Goal: Task Accomplishment & Management: Use online tool/utility

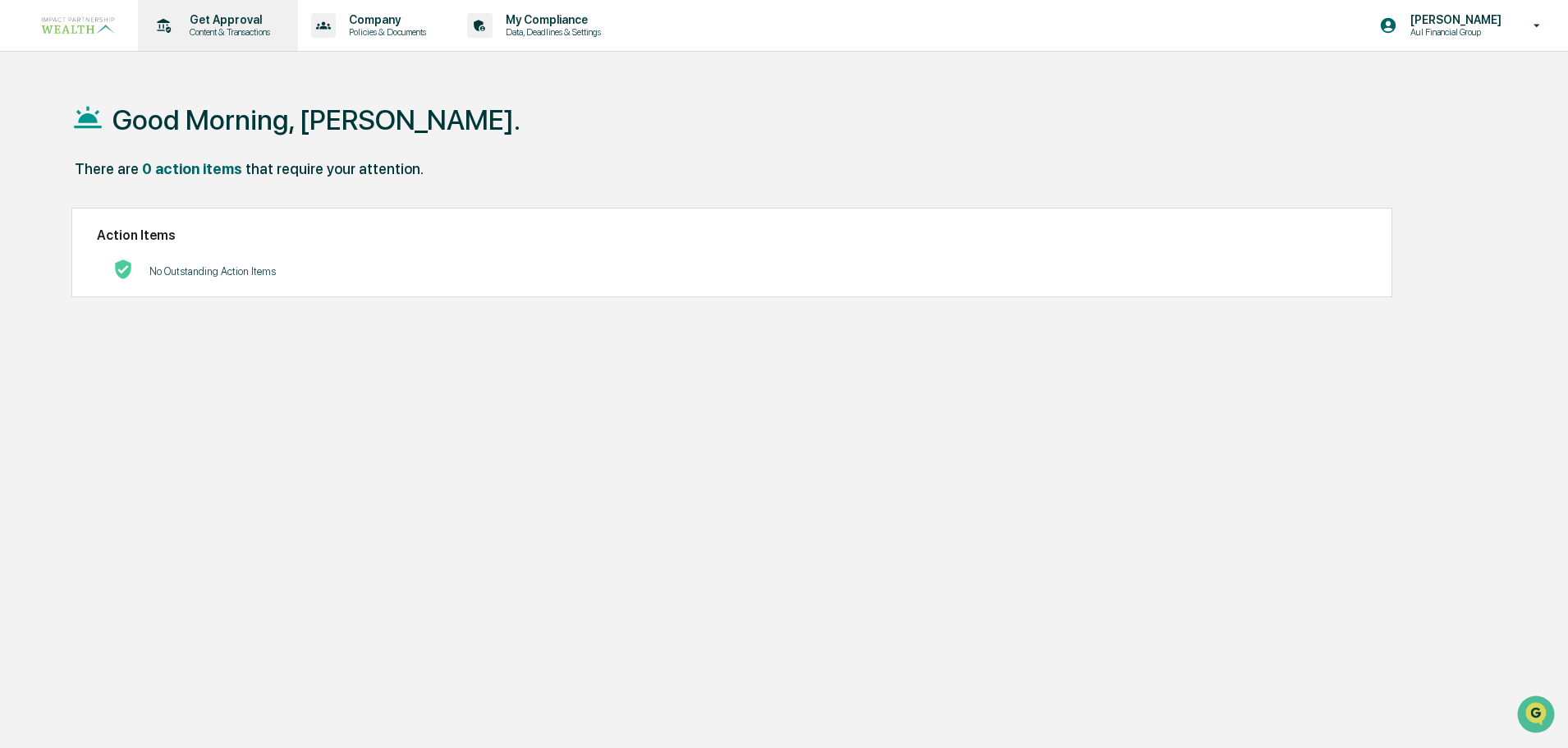
click at [239, 19] on p "Get Approval" at bounding box center [227, 19] width 102 height 13
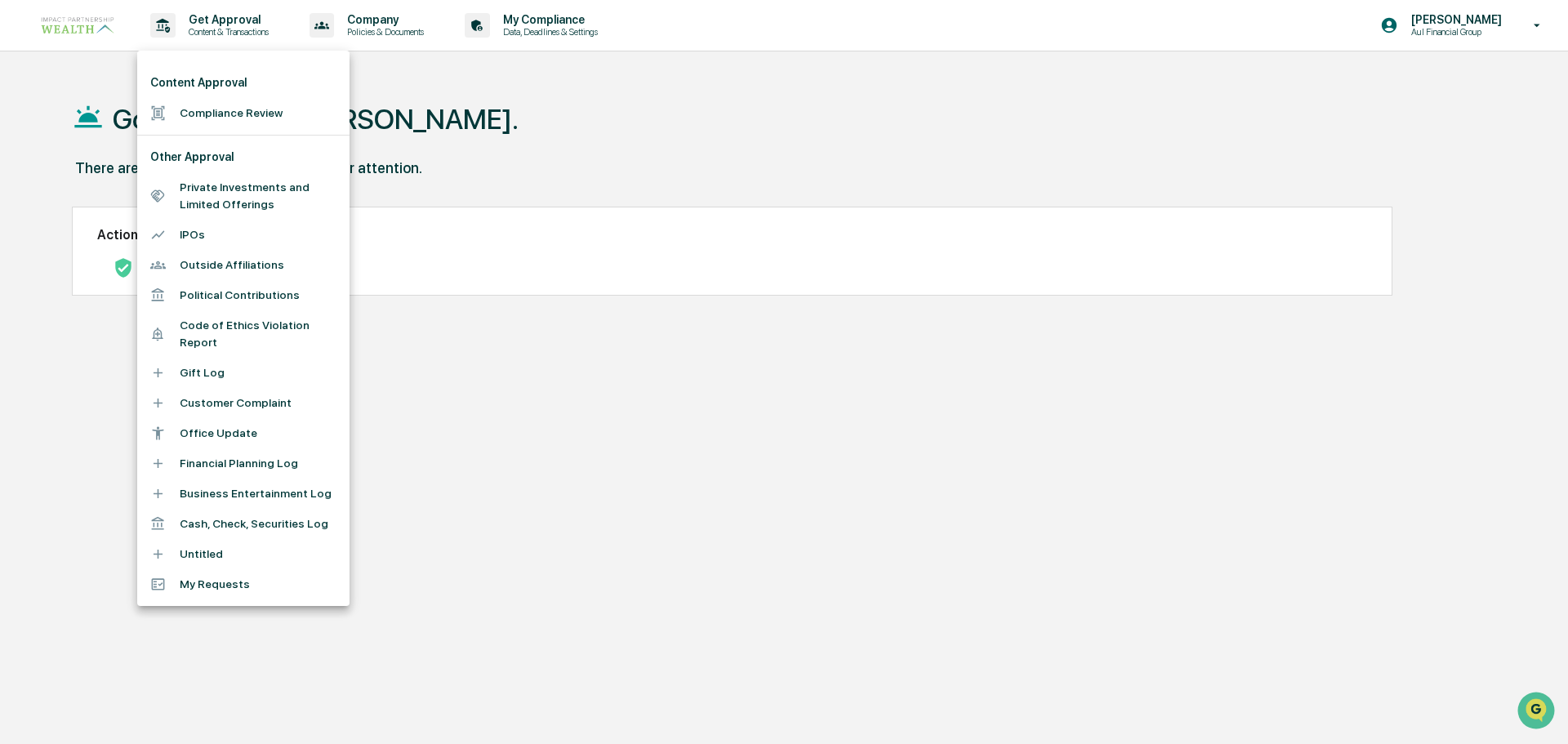
click at [205, 121] on li "Compliance Review" at bounding box center [244, 113] width 212 height 30
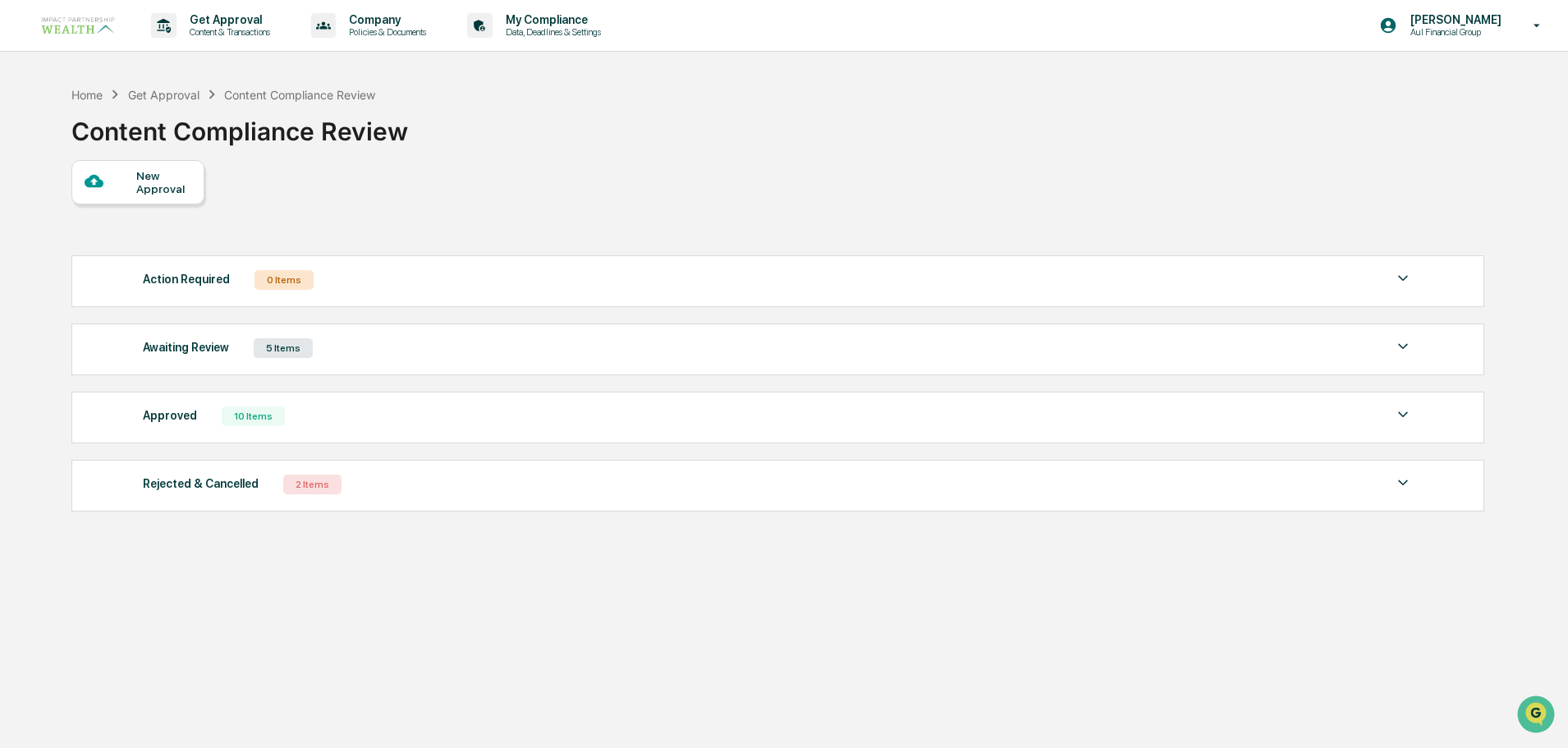
click at [268, 417] on div "10 Items" at bounding box center [253, 415] width 64 height 19
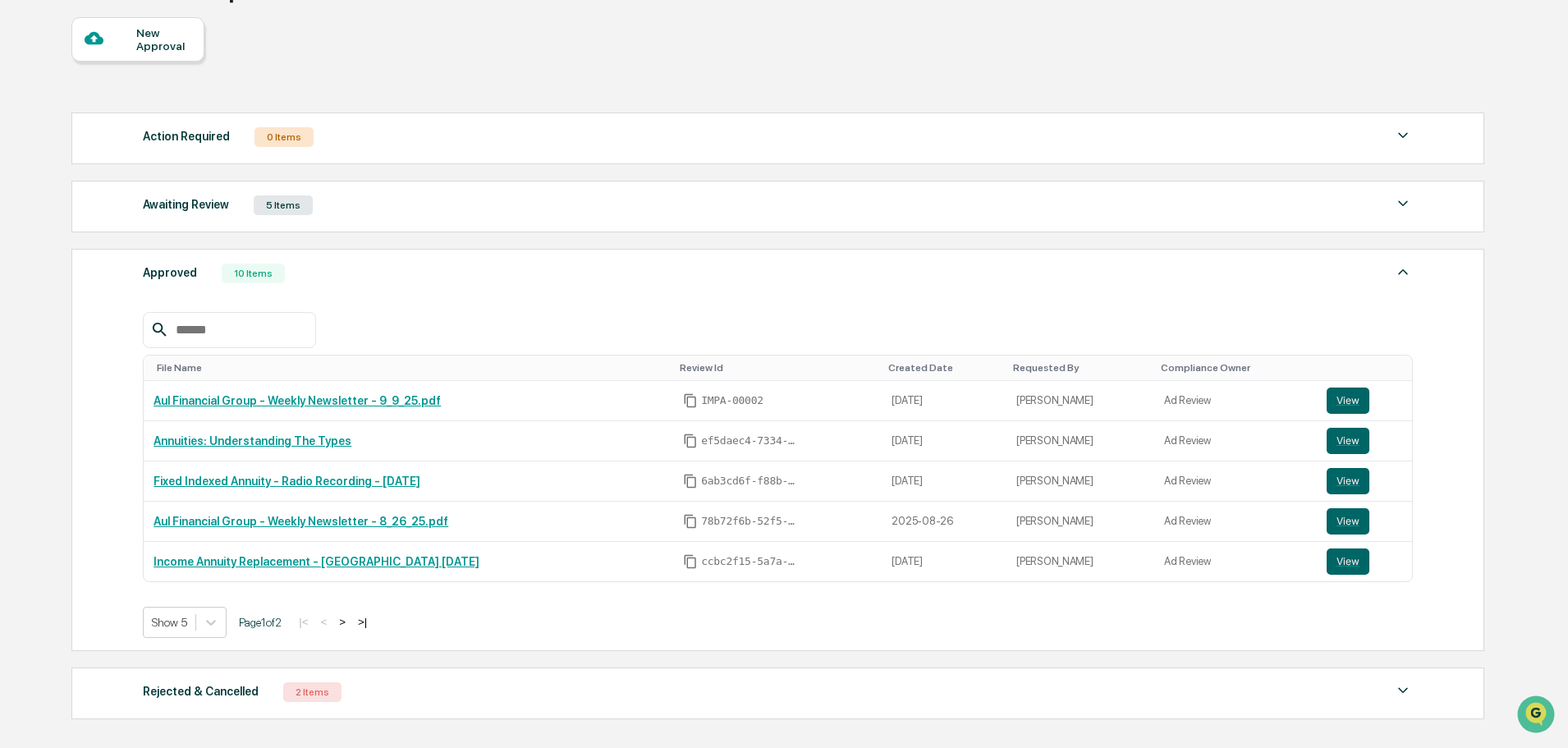
scroll to position [164, 0]
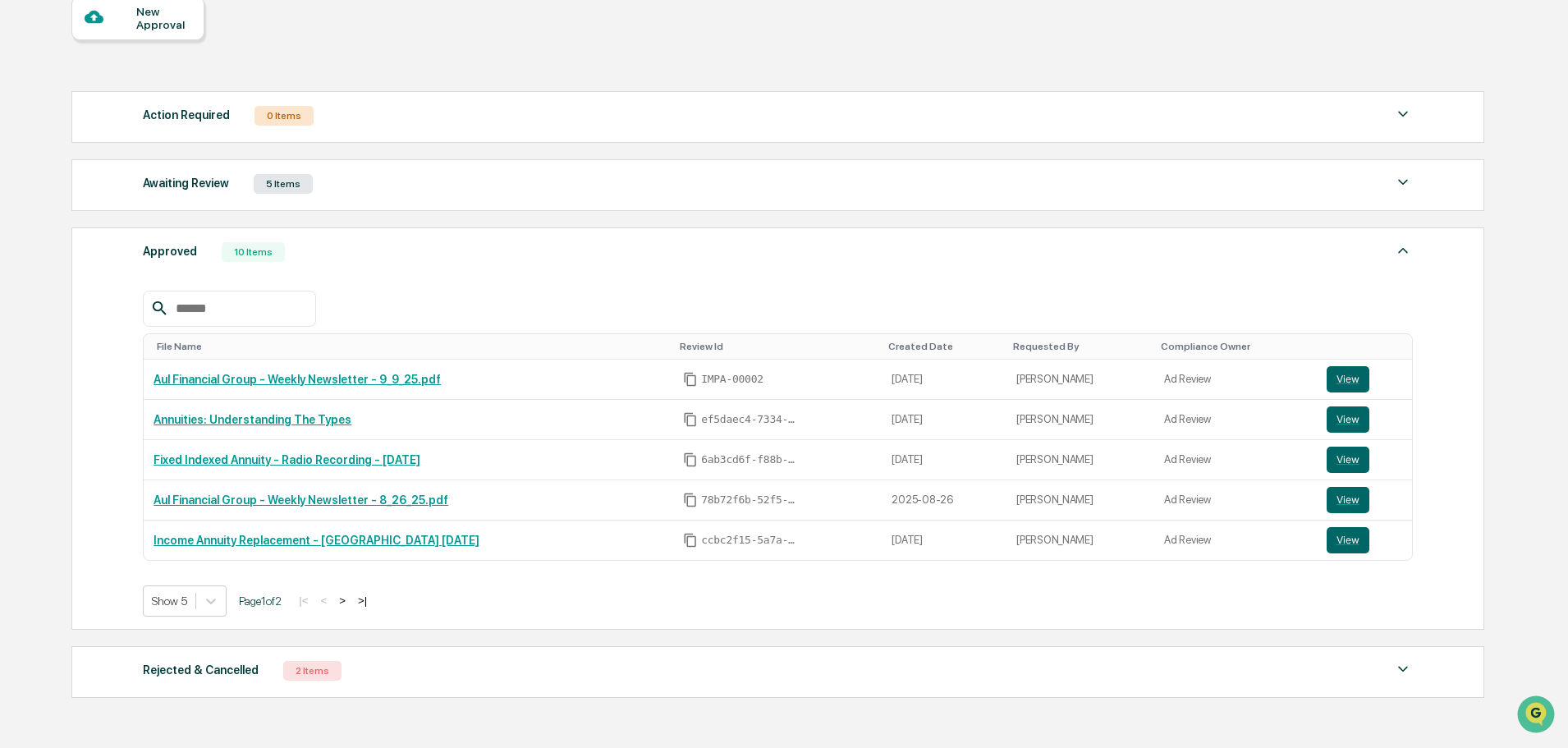
click at [371, 602] on button ">|" at bounding box center [362, 601] width 19 height 14
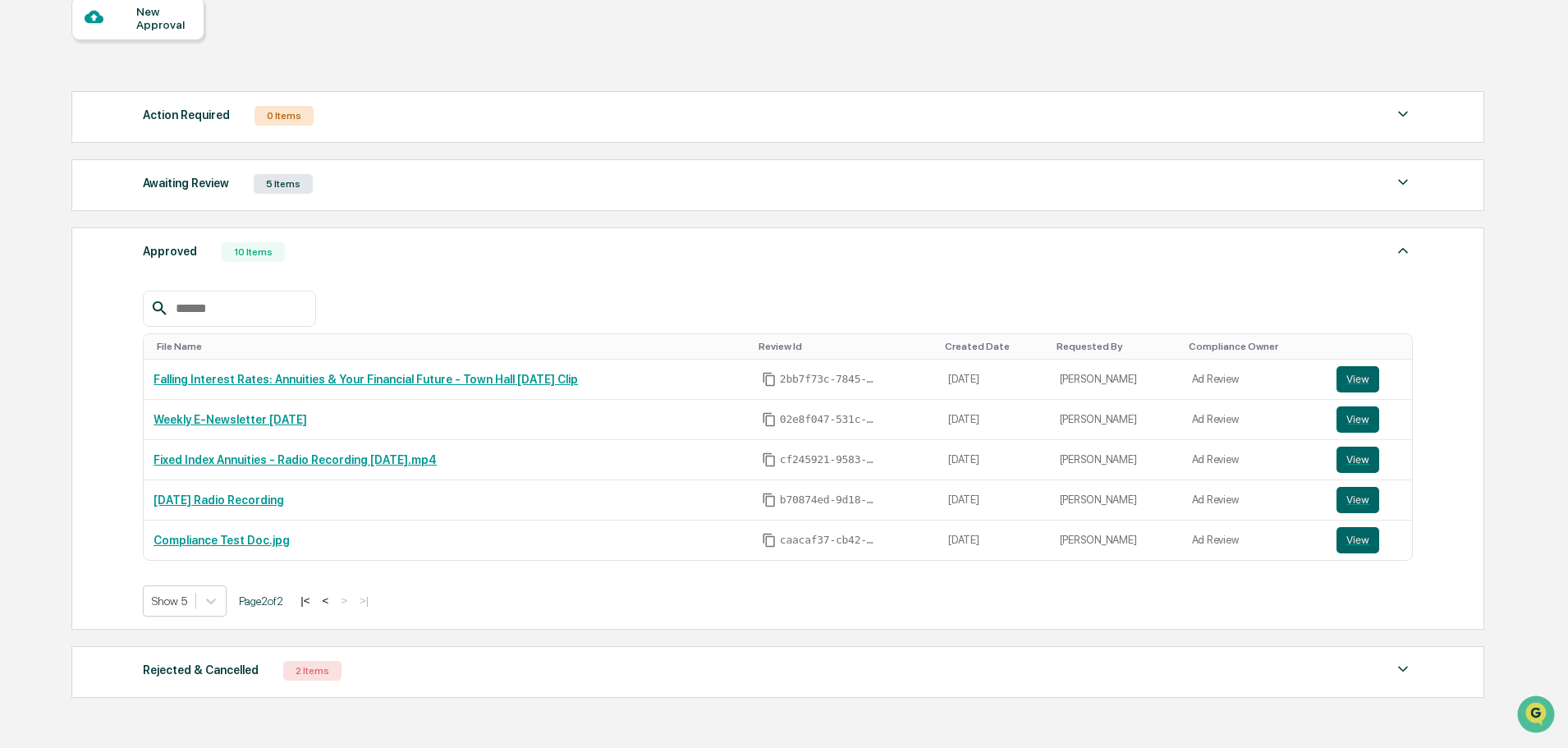
click at [315, 604] on button "|<" at bounding box center [305, 601] width 19 height 14
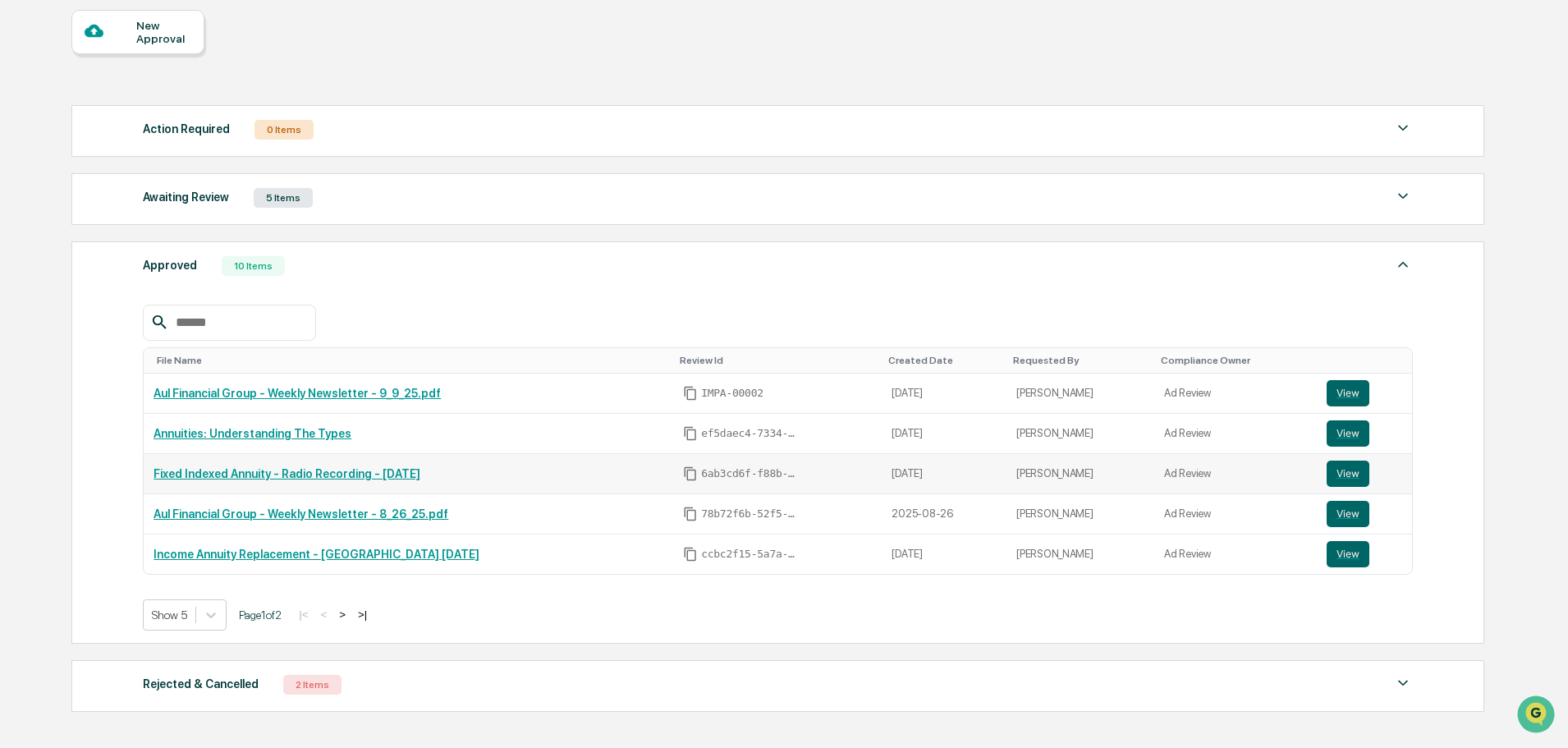
scroll to position [0, 0]
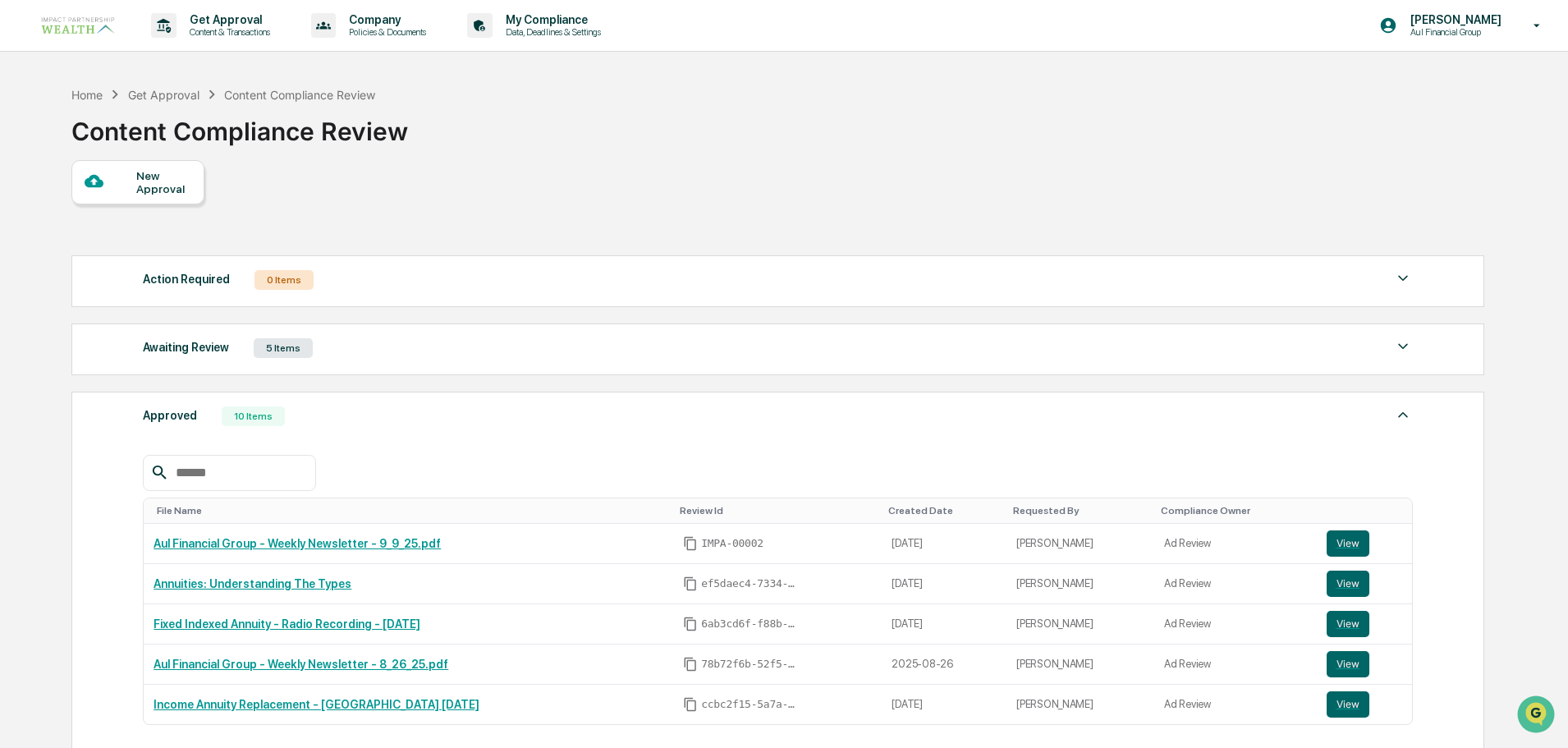
click at [275, 356] on div "5 Items" at bounding box center [284, 347] width 59 height 19
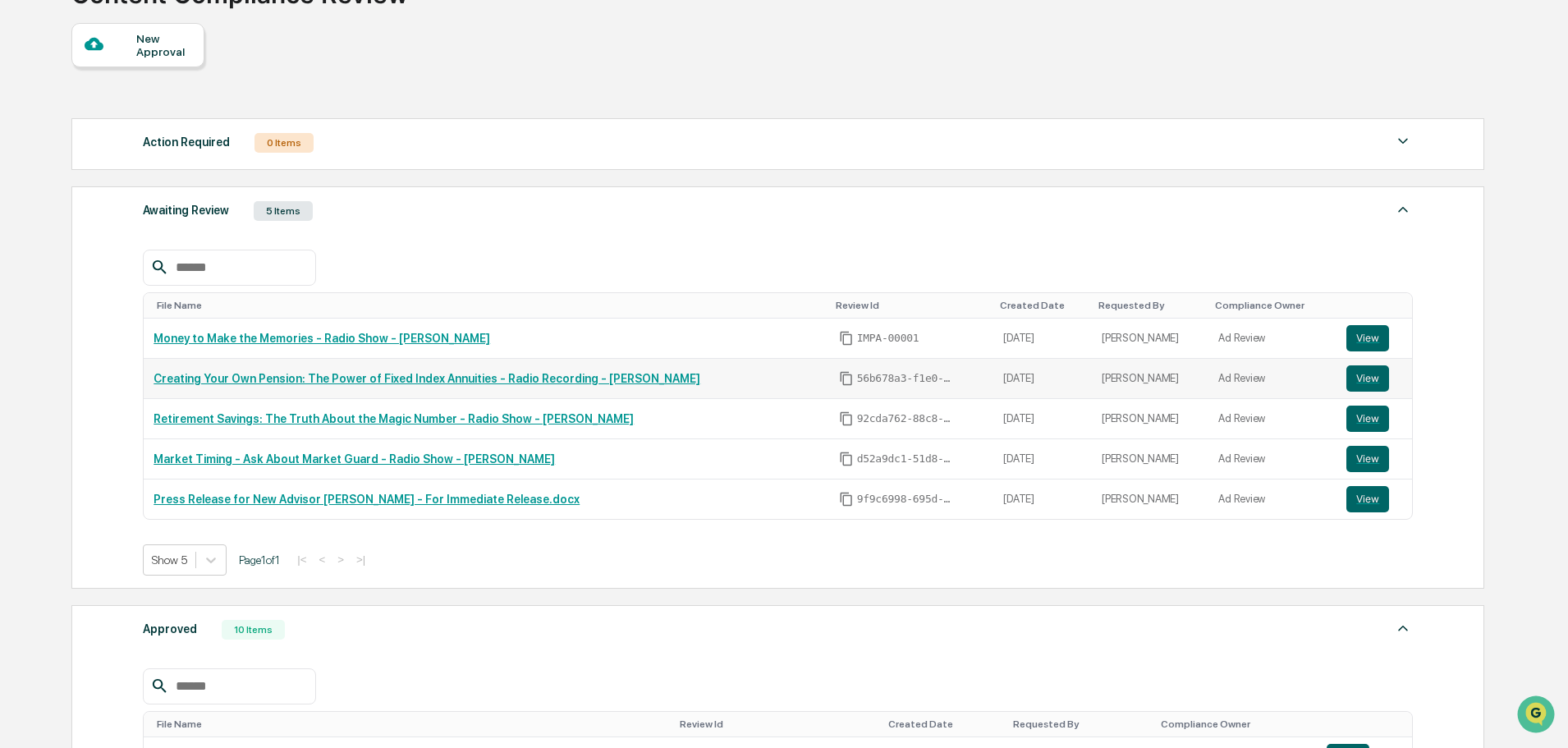
scroll to position [247, 0]
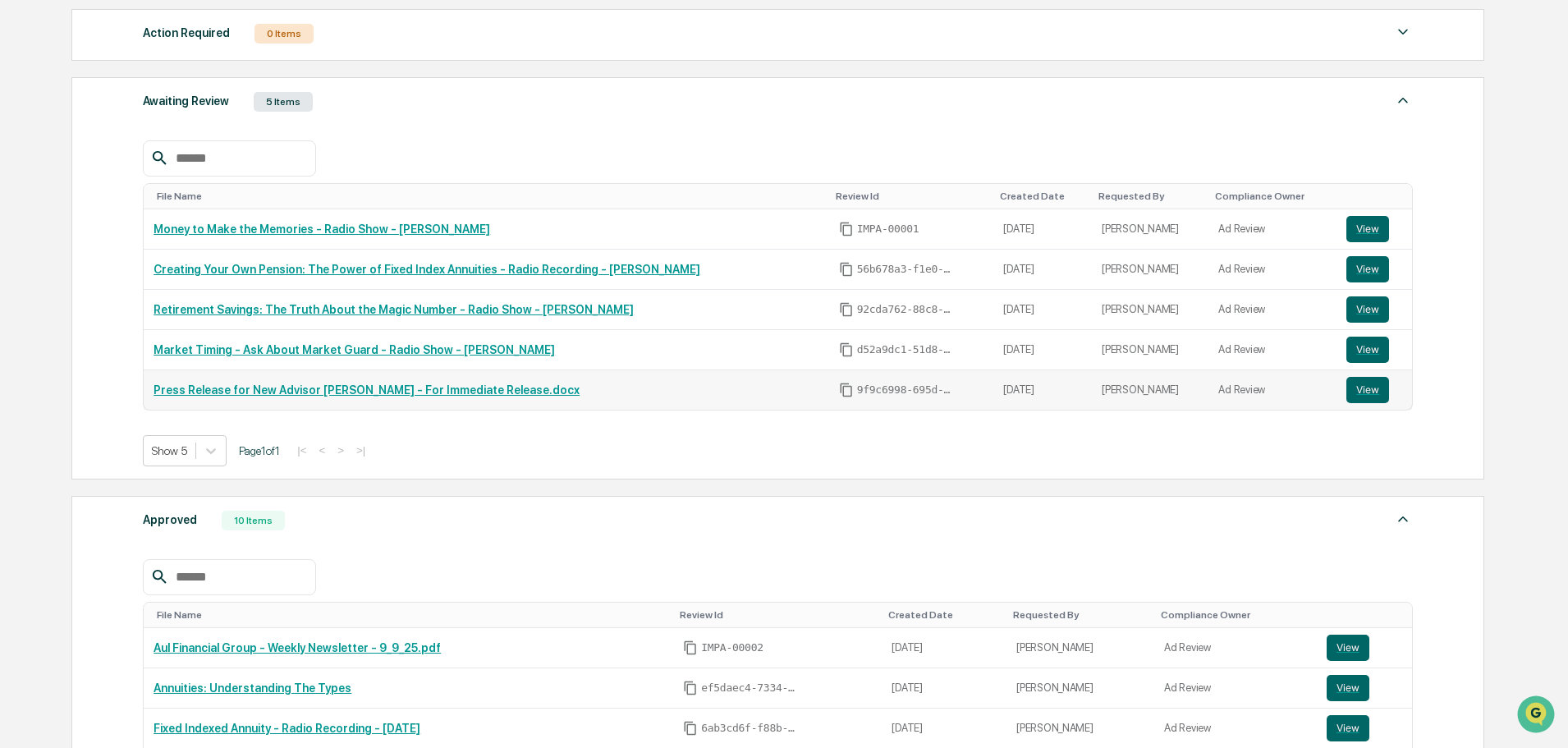
click at [259, 391] on link "Press Release for New Advisor [PERSON_NAME] - For Immediate Release.docx" at bounding box center [366, 390] width 426 height 13
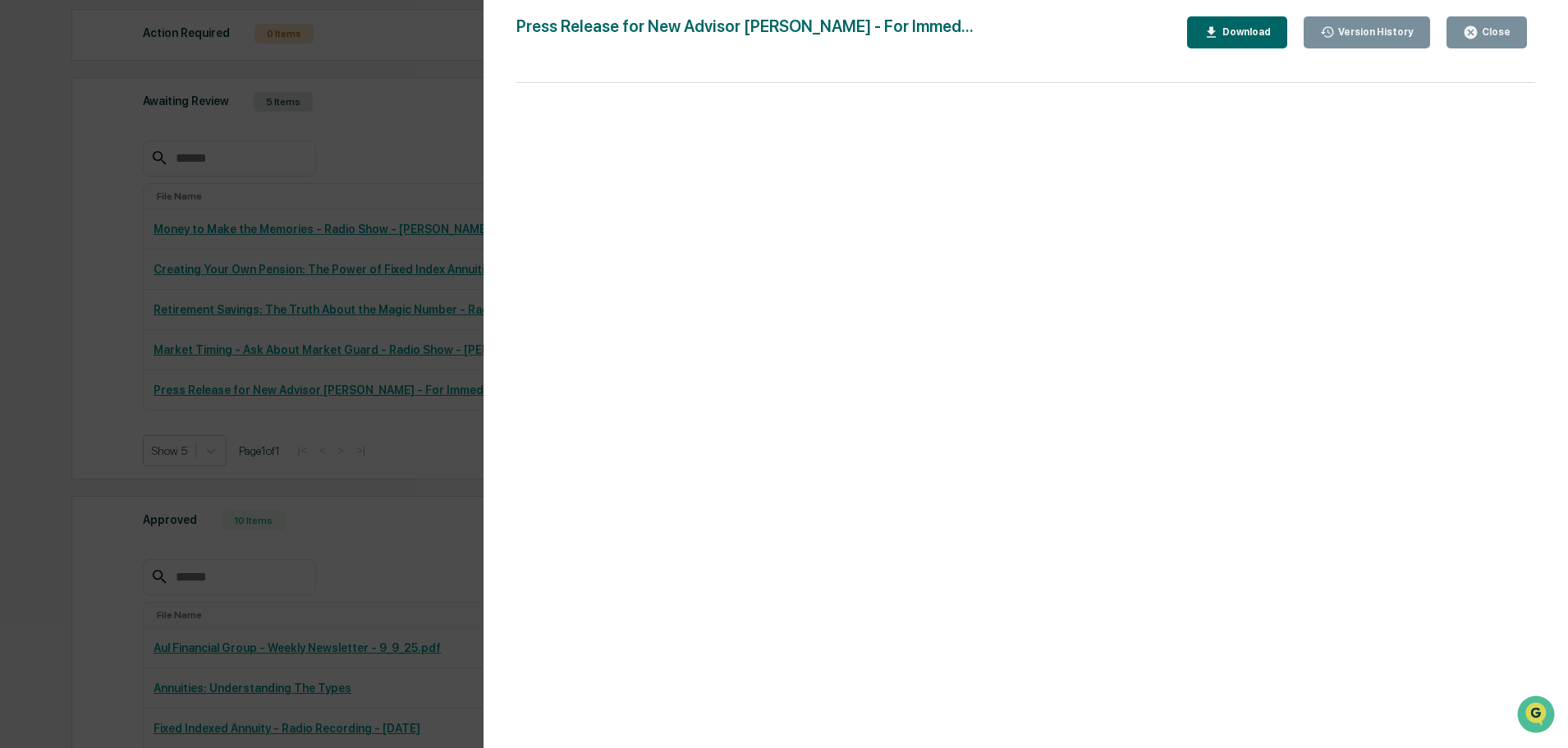
click at [1488, 26] on div "Close" at bounding box center [1487, 32] width 48 height 16
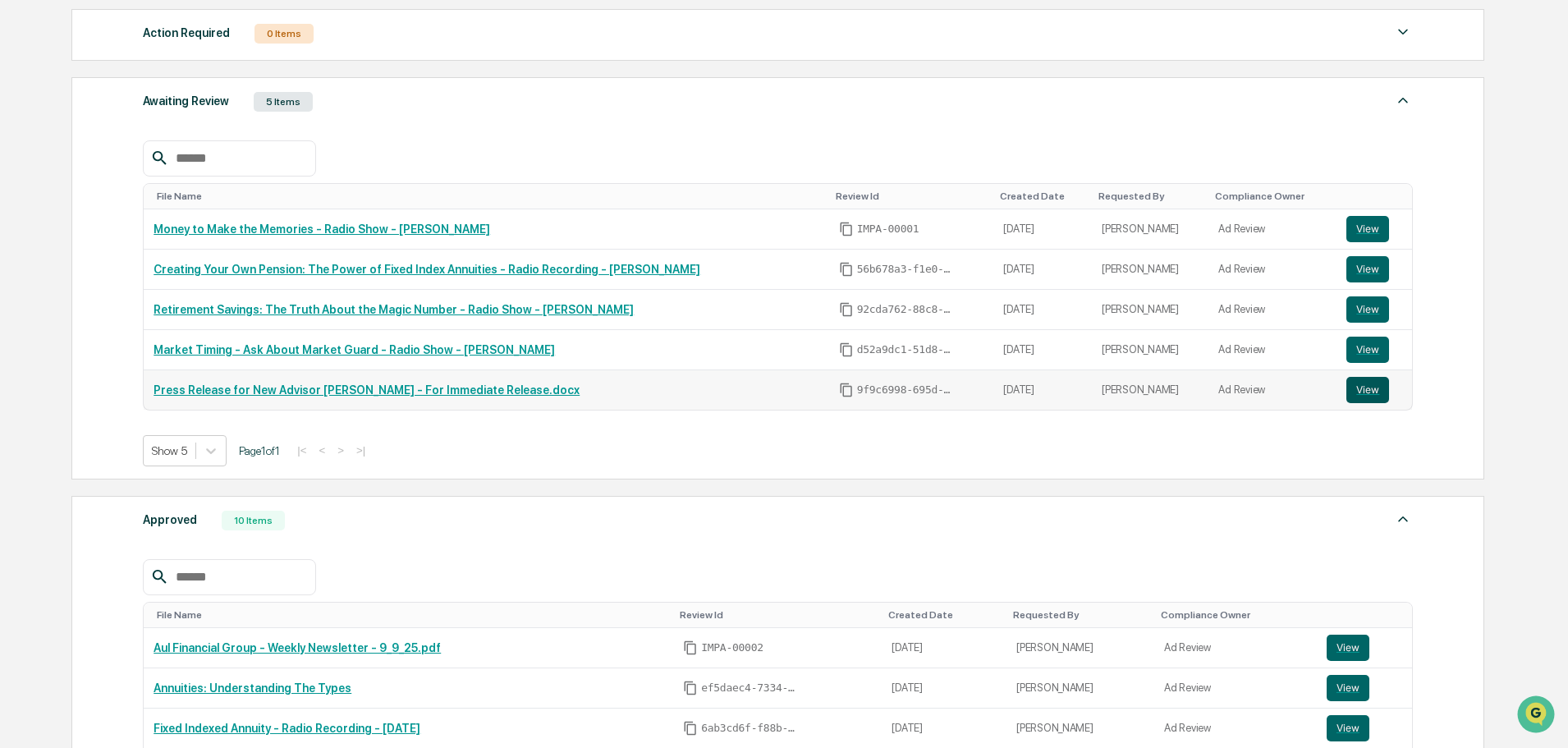
click at [1362, 384] on button "View" at bounding box center [1367, 390] width 42 height 27
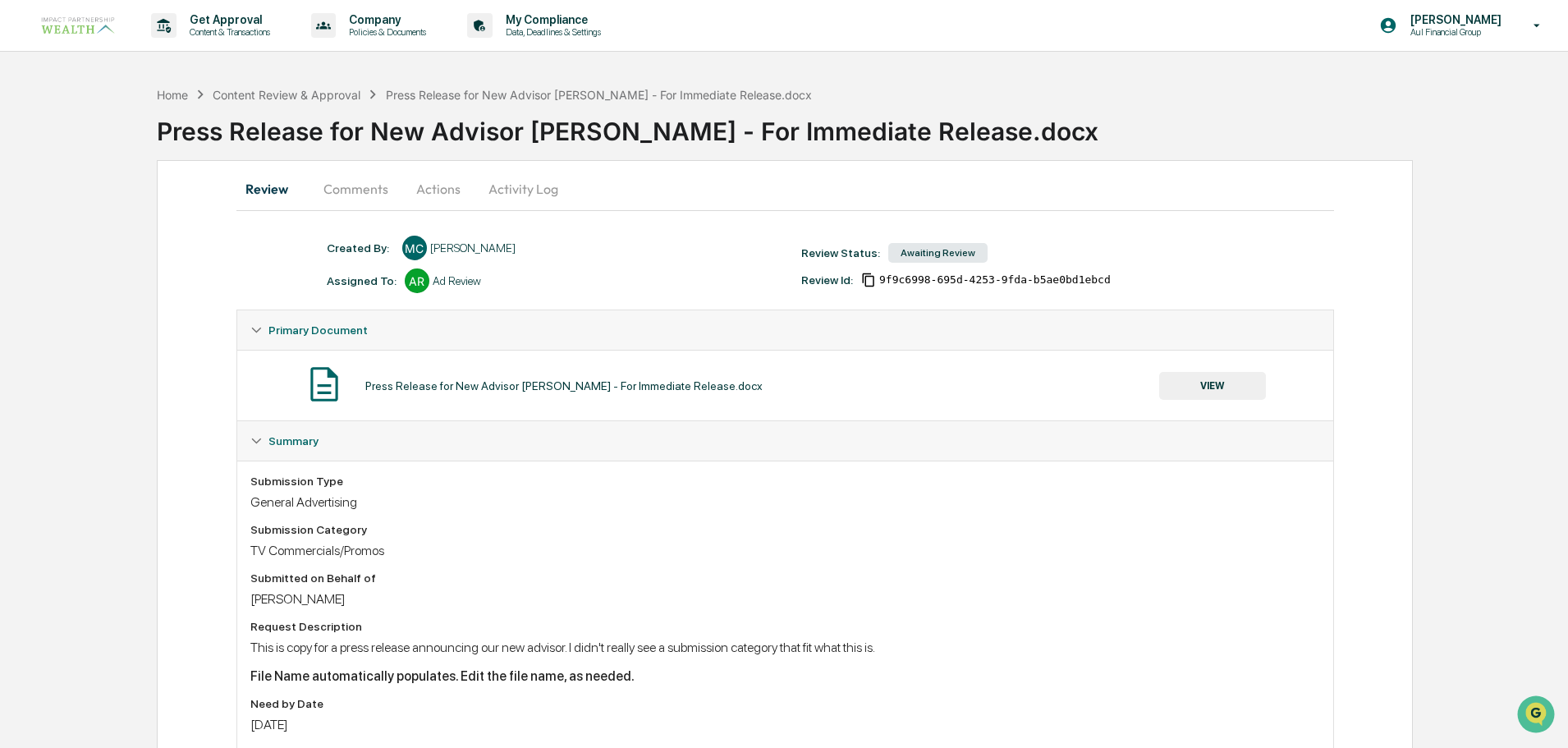
click at [436, 186] on button "Actions" at bounding box center [438, 189] width 74 height 40
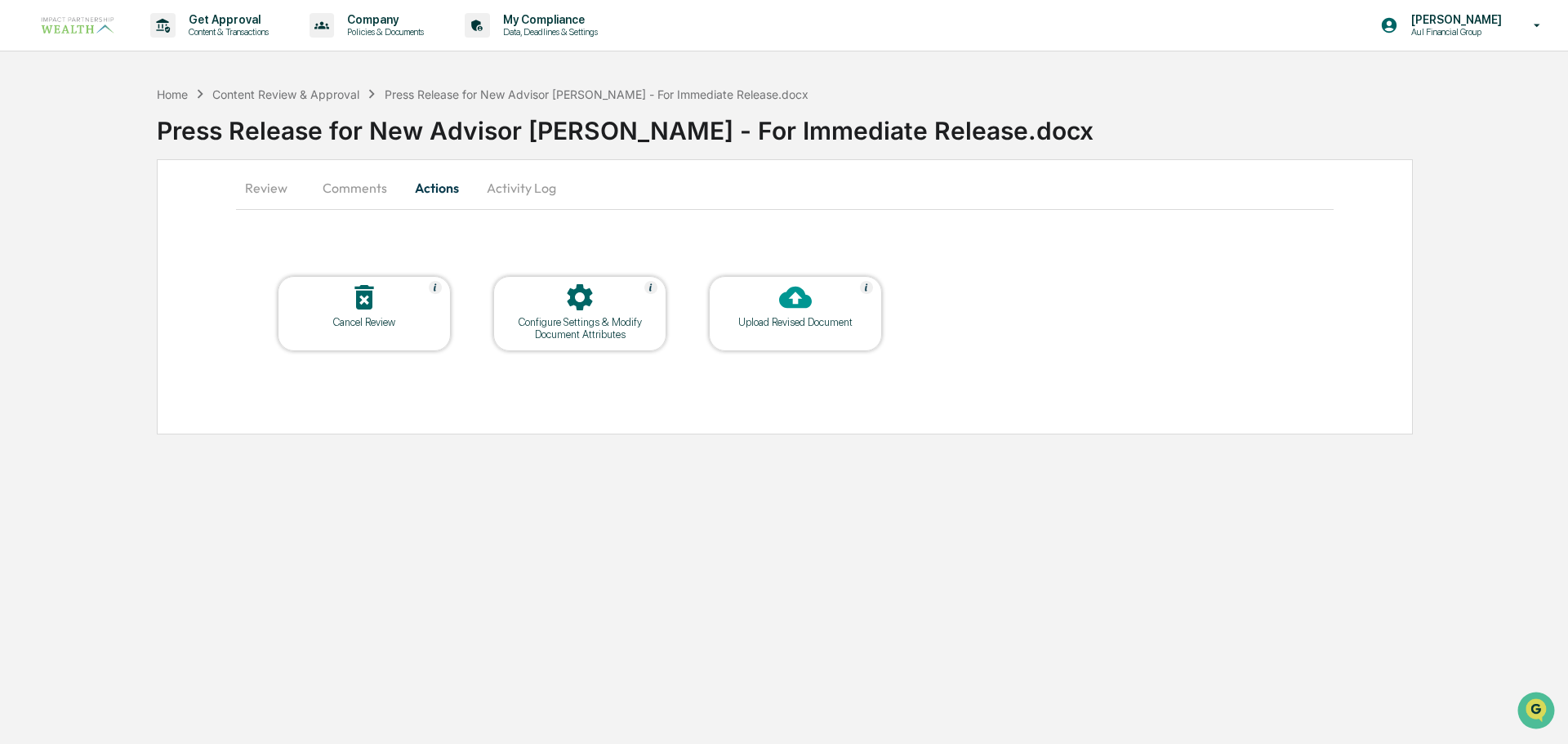
click at [541, 189] on button "Activity Log" at bounding box center [521, 188] width 95 height 39
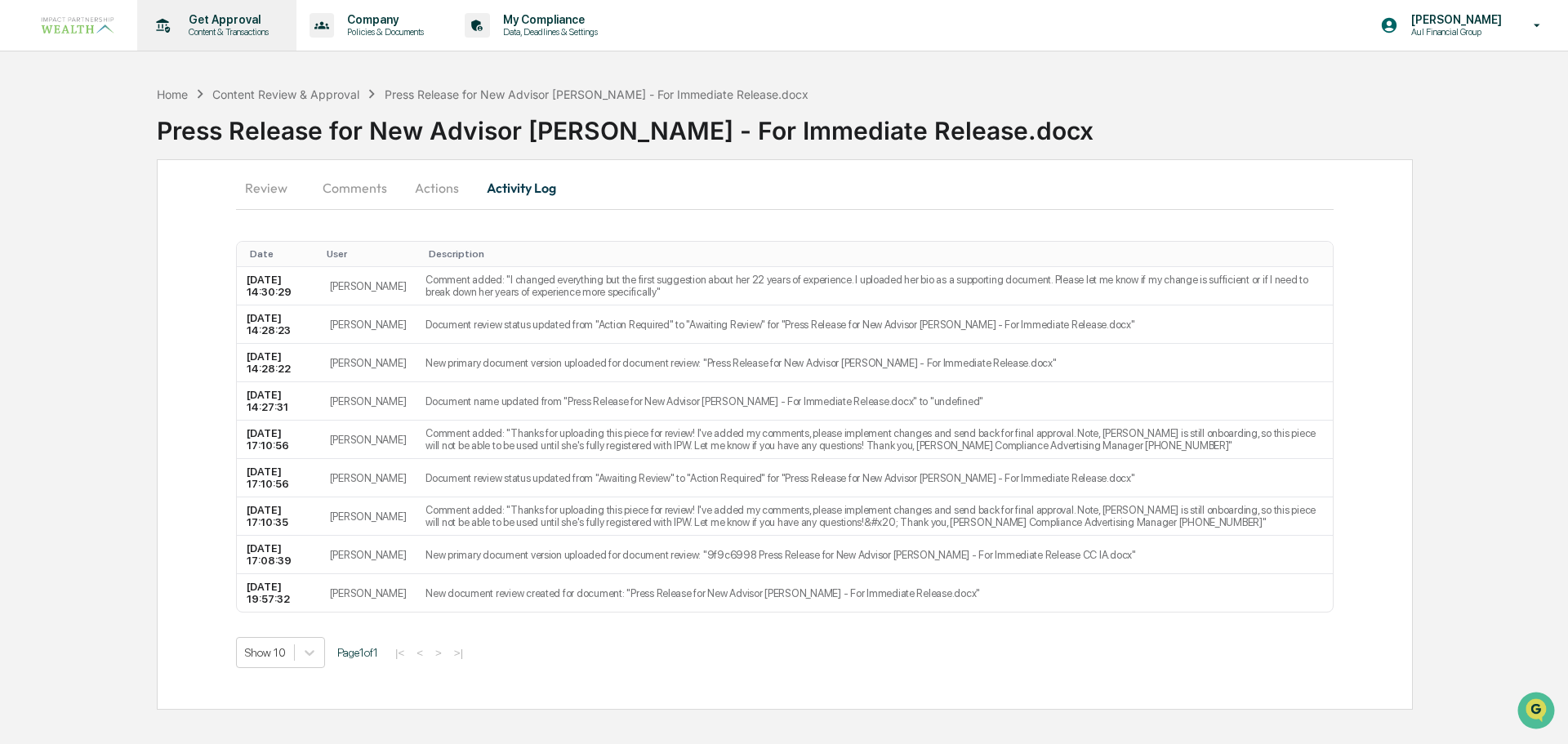
click at [260, 39] on div "Get Approval Content & Transactions" at bounding box center [215, 25] width 143 height 50
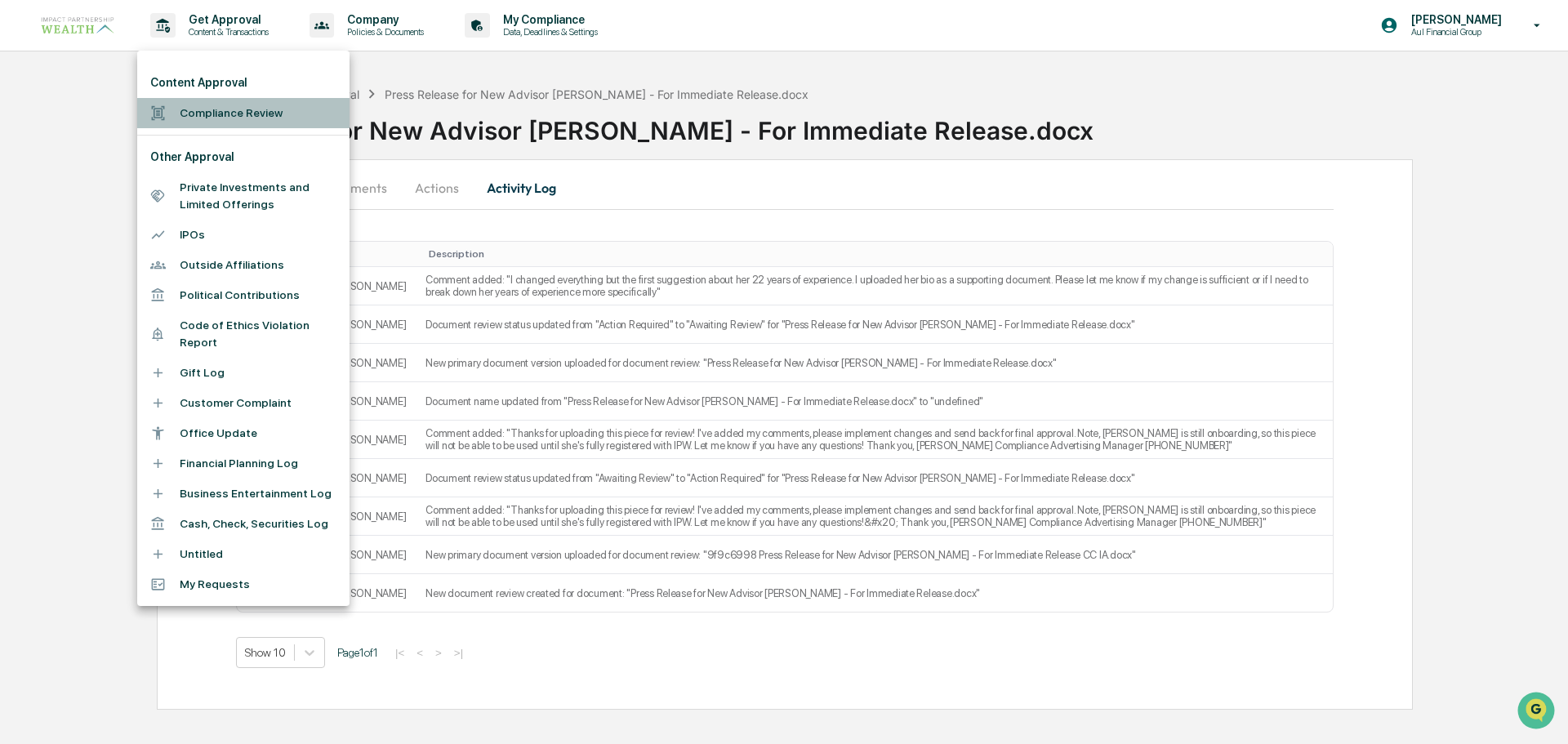
click at [237, 111] on li "Compliance Review" at bounding box center [244, 113] width 212 height 30
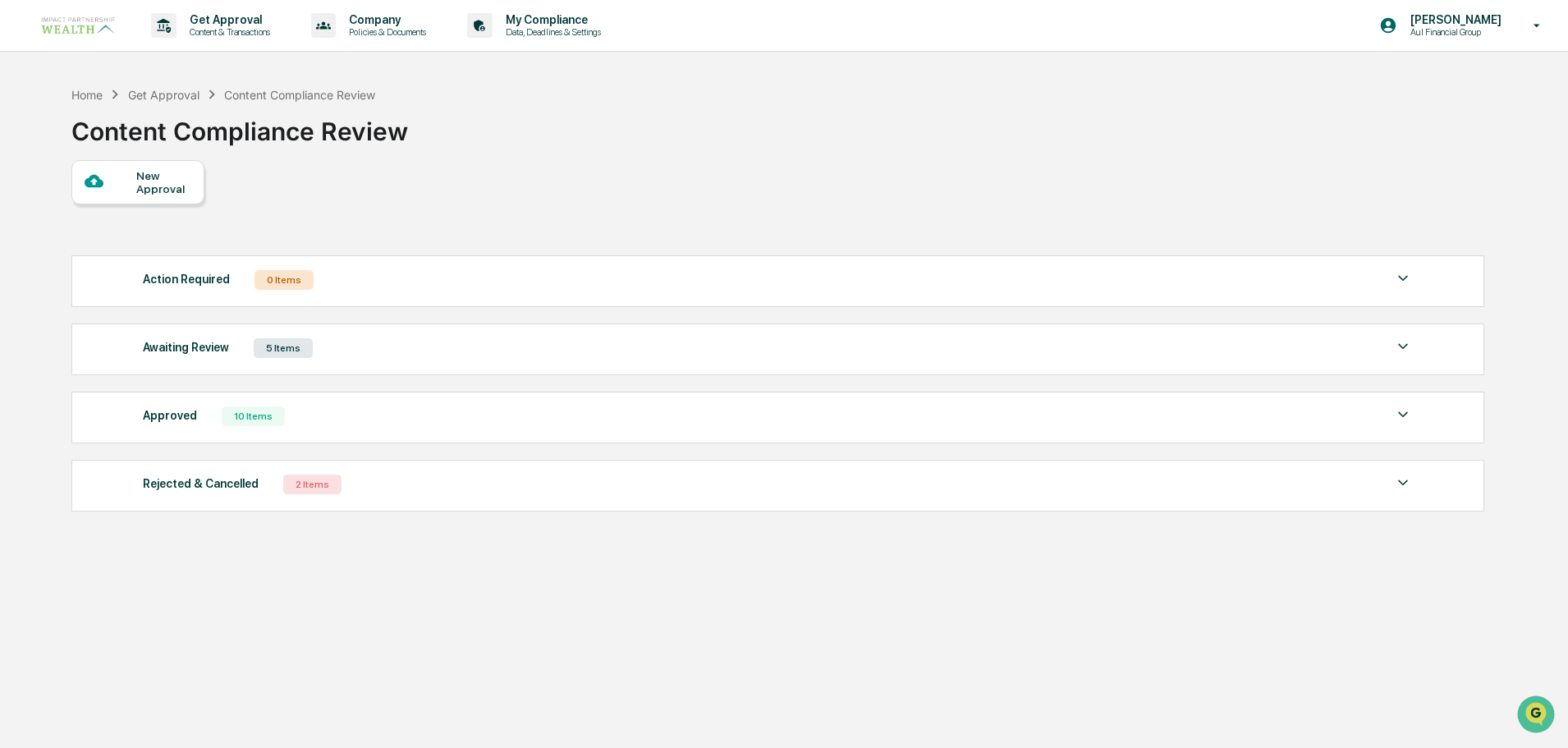
click at [285, 353] on div "5 Items" at bounding box center [284, 347] width 59 height 19
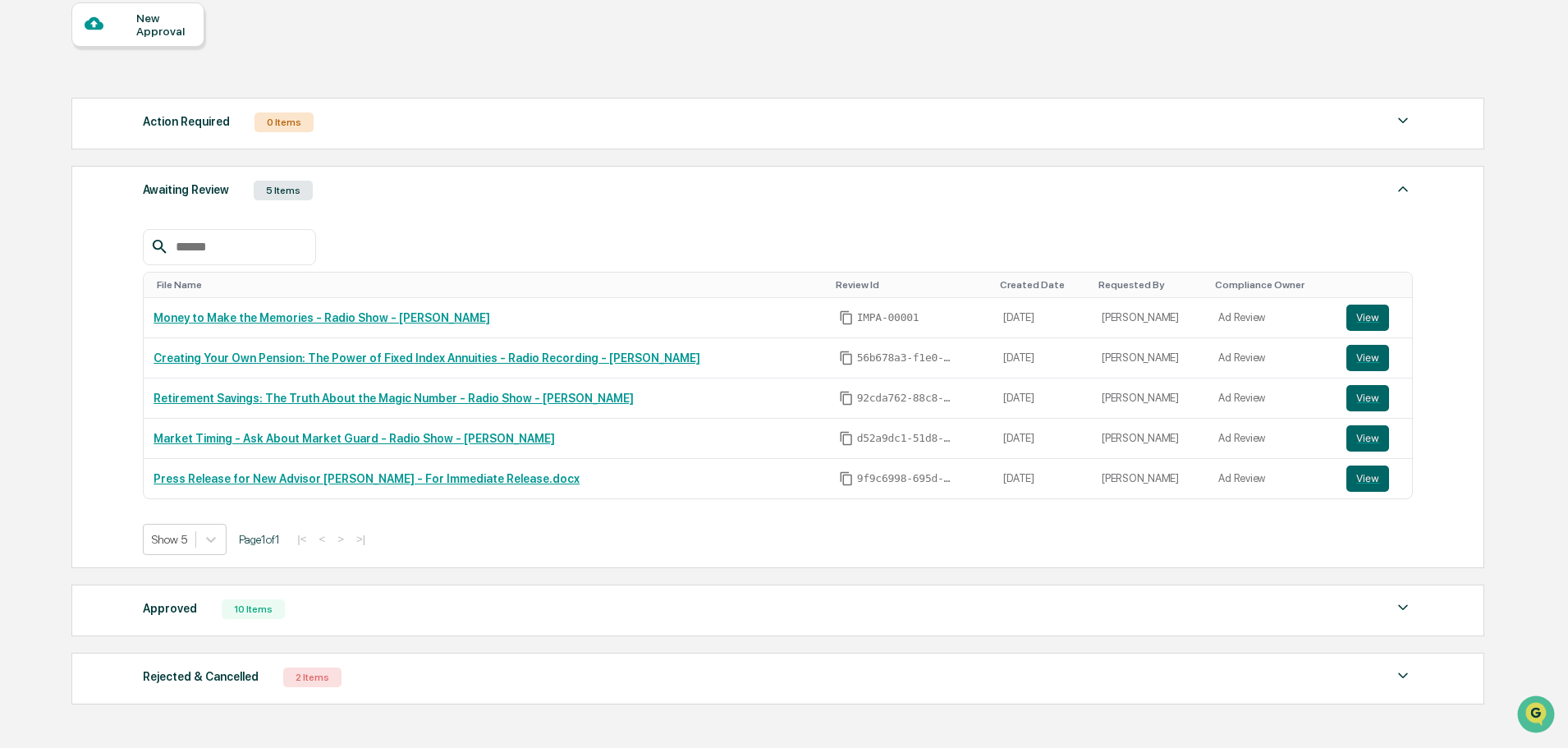
scroll to position [164, 0]
